Goal: Find specific page/section

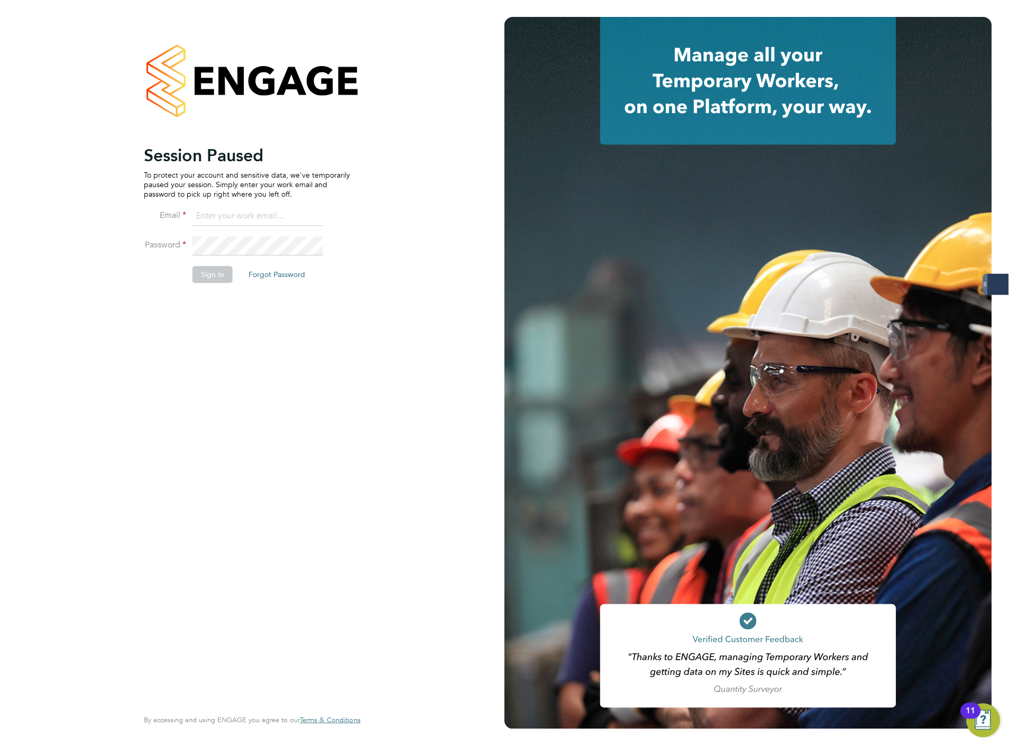
type input "[EMAIL_ADDRESS][DOMAIN_NAME]"
click at [222, 270] on button "Sign In" at bounding box center [213, 274] width 40 height 17
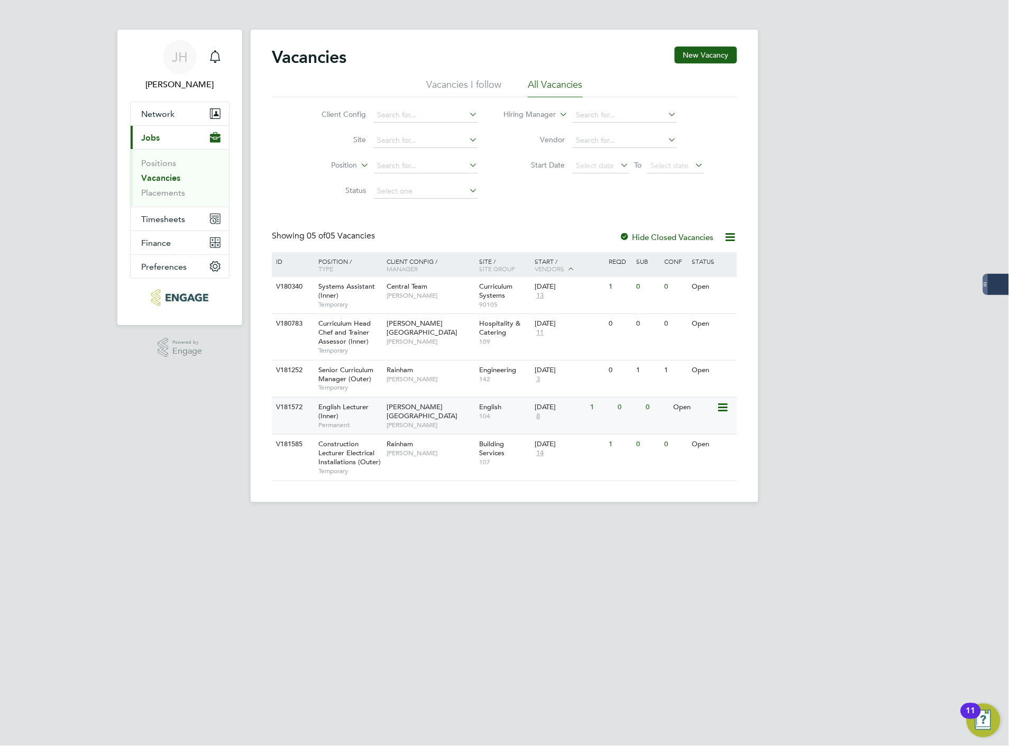
click at [452, 421] on span "Fiona Matthews" at bounding box center [430, 425] width 87 height 8
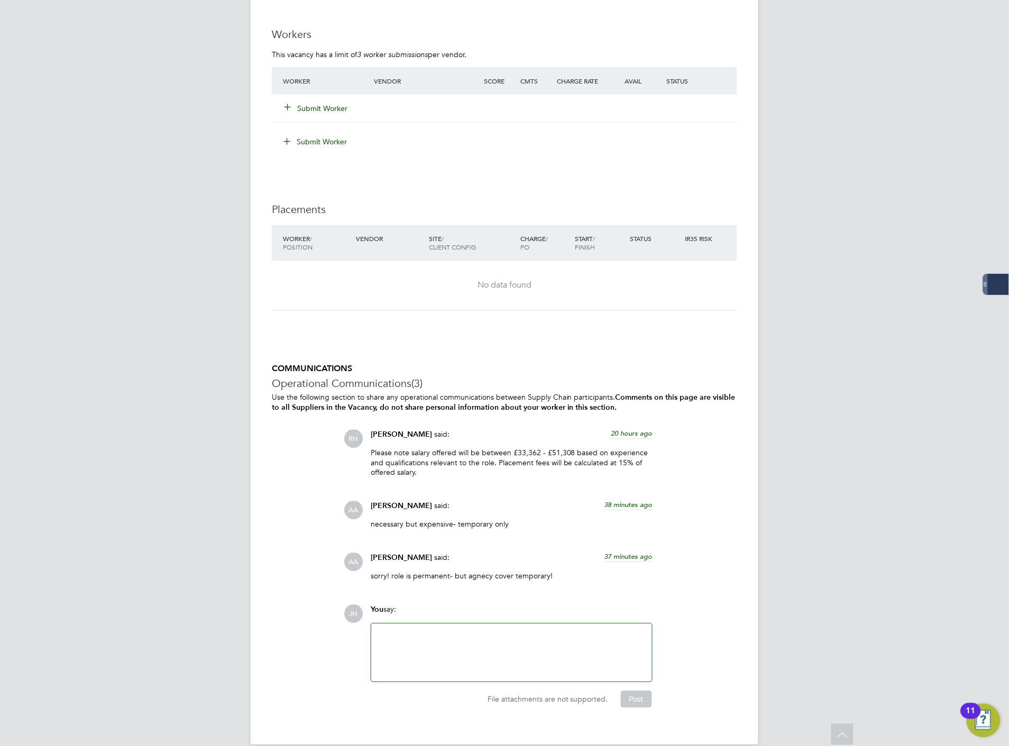
scroll to position [1526, 0]
